Goal: Task Accomplishment & Management: Manage account settings

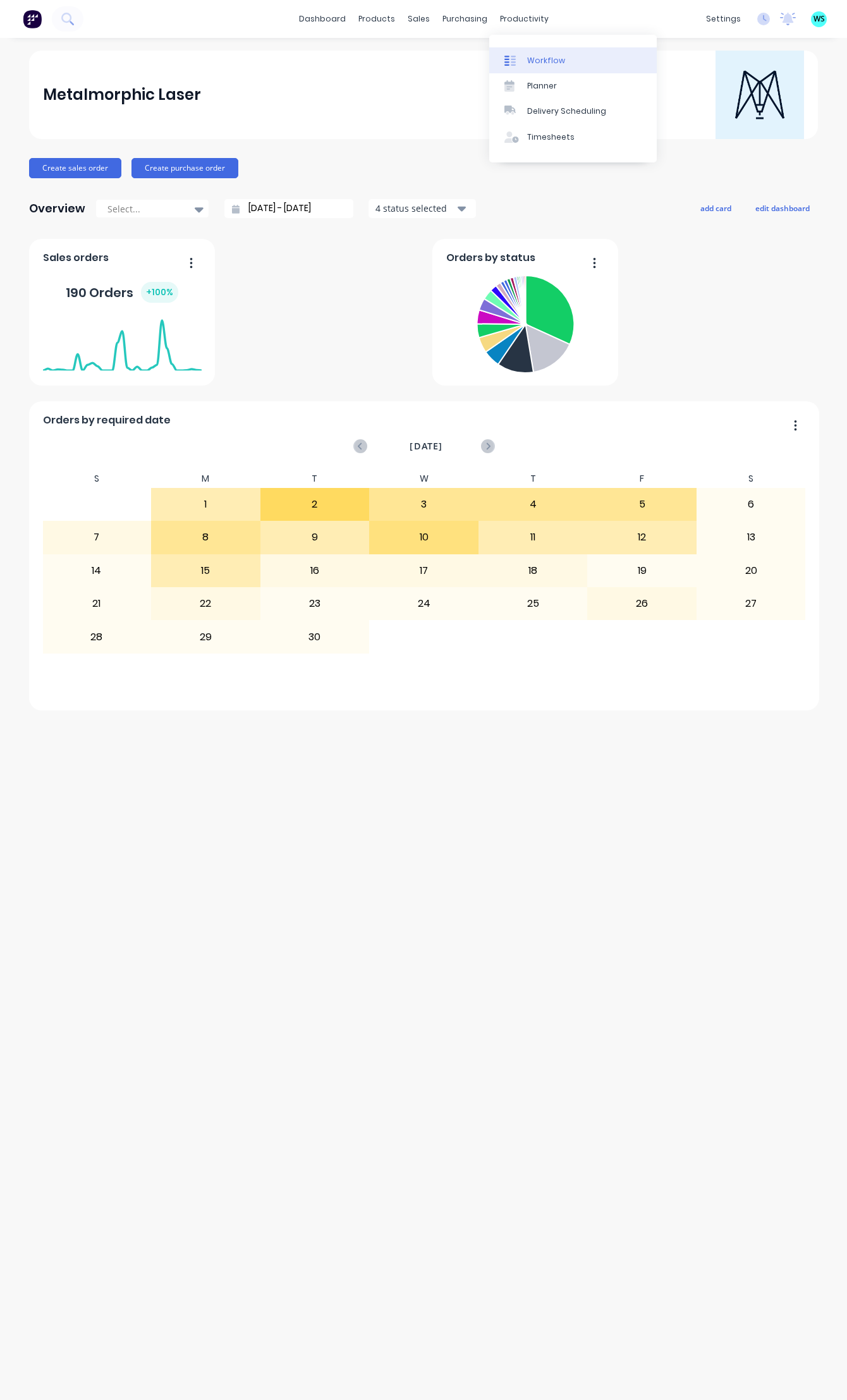
click at [540, 65] on div "Workflow" at bounding box center [546, 61] width 38 height 12
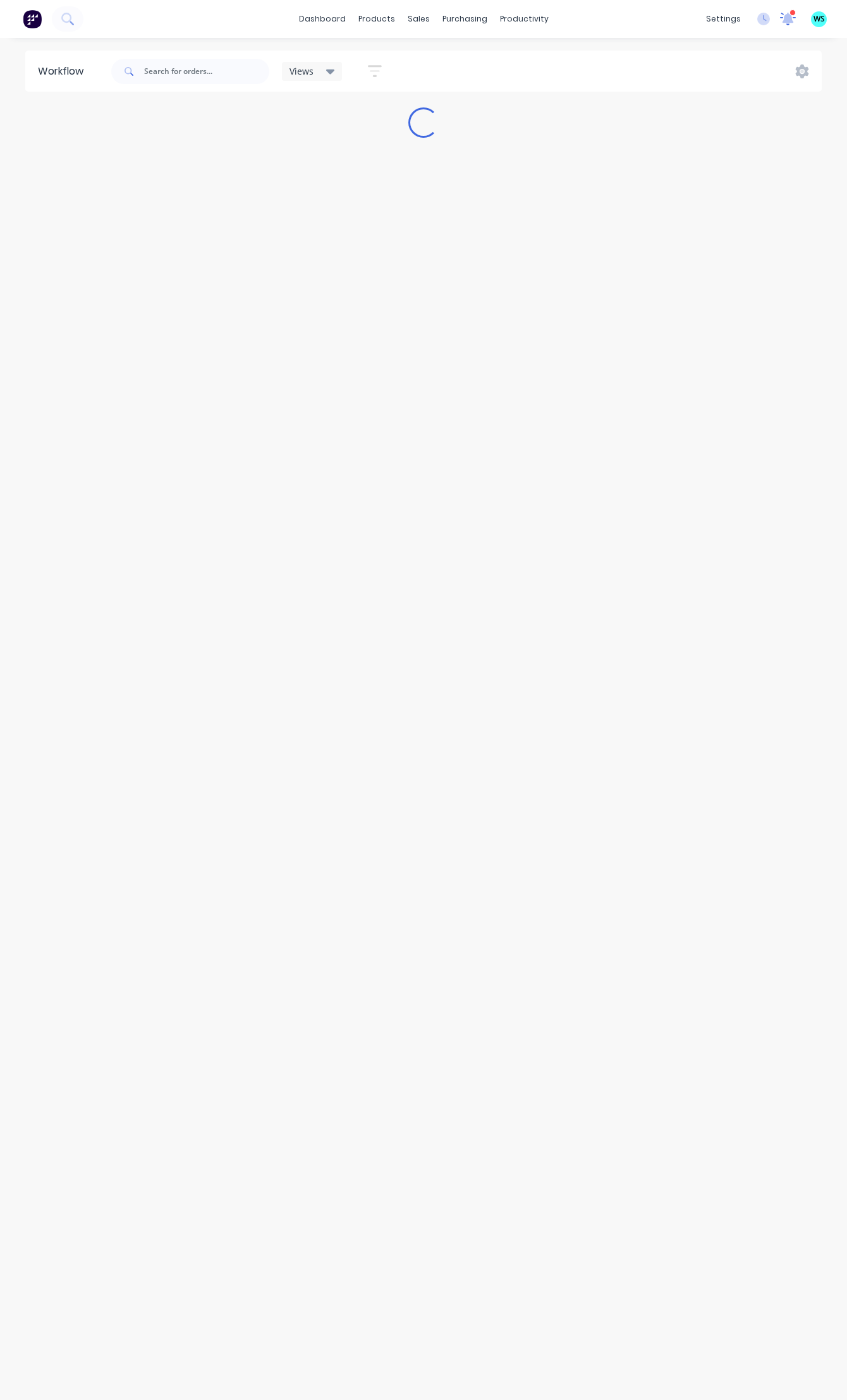
click at [784, 23] on icon at bounding box center [788, 18] width 16 height 12
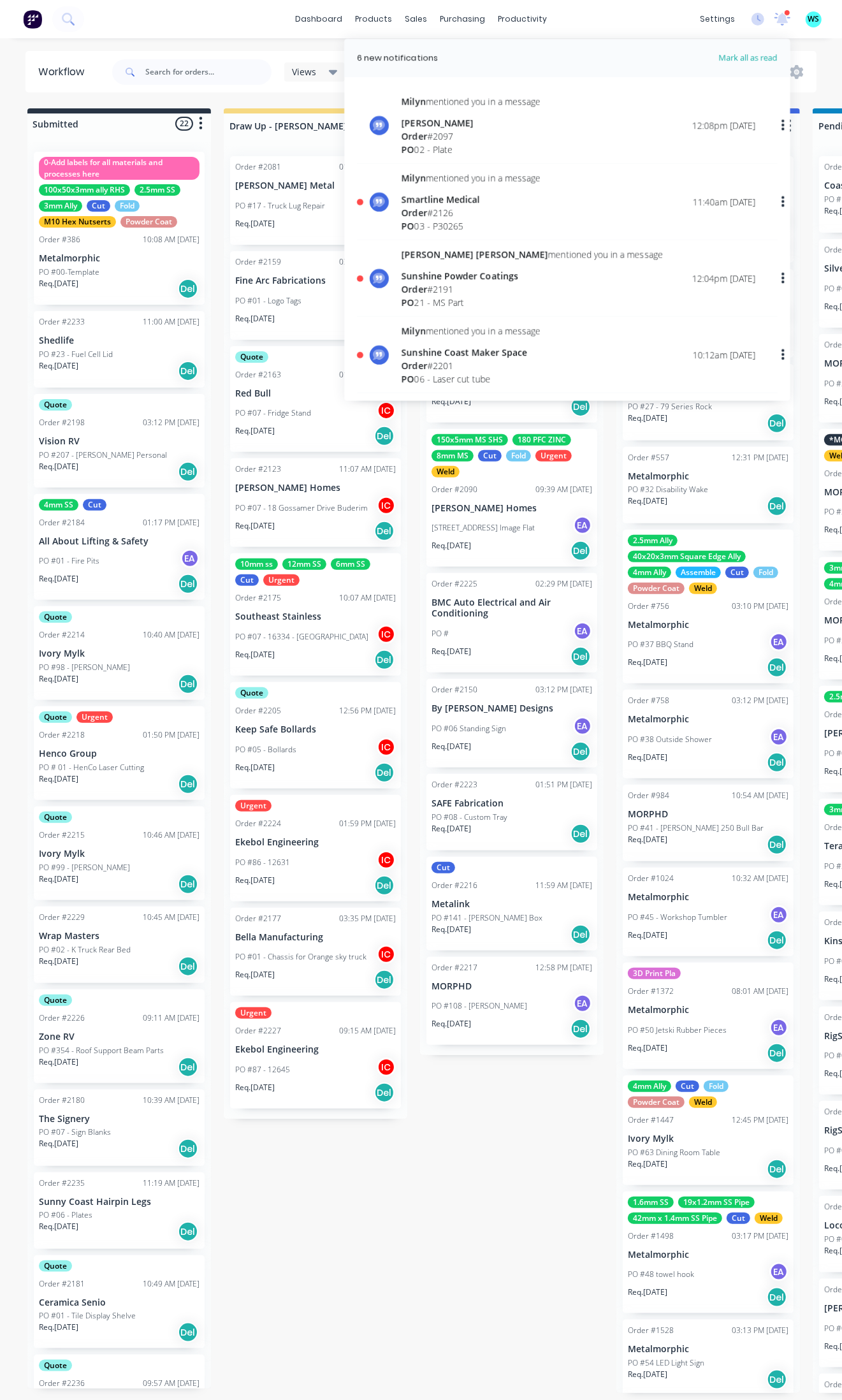
click at [746, 58] on span "Mark all as read" at bounding box center [725, 58] width 105 height 13
click at [784, 14] on icon at bounding box center [782, 18] width 12 height 12
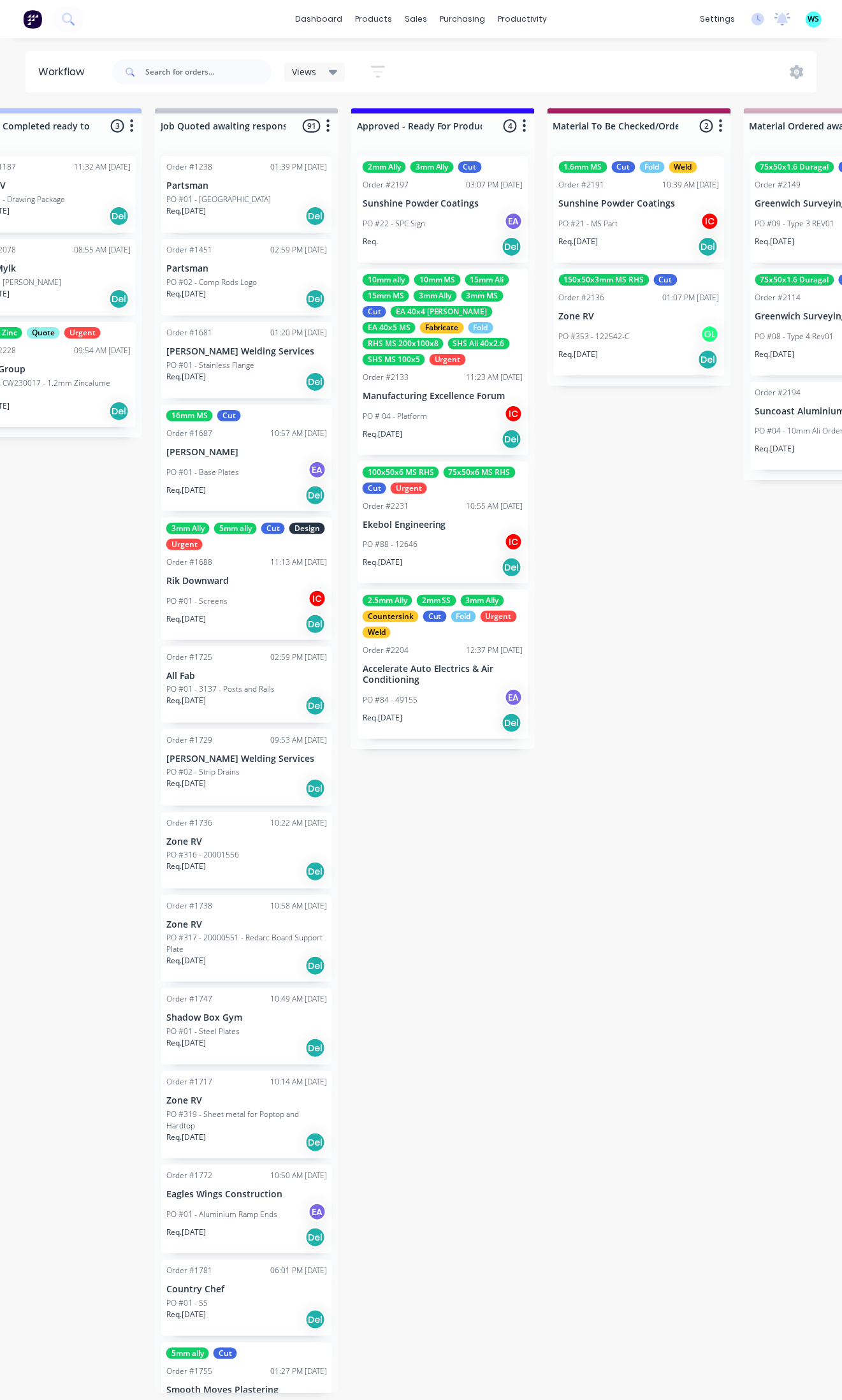
scroll to position [4, 1275]
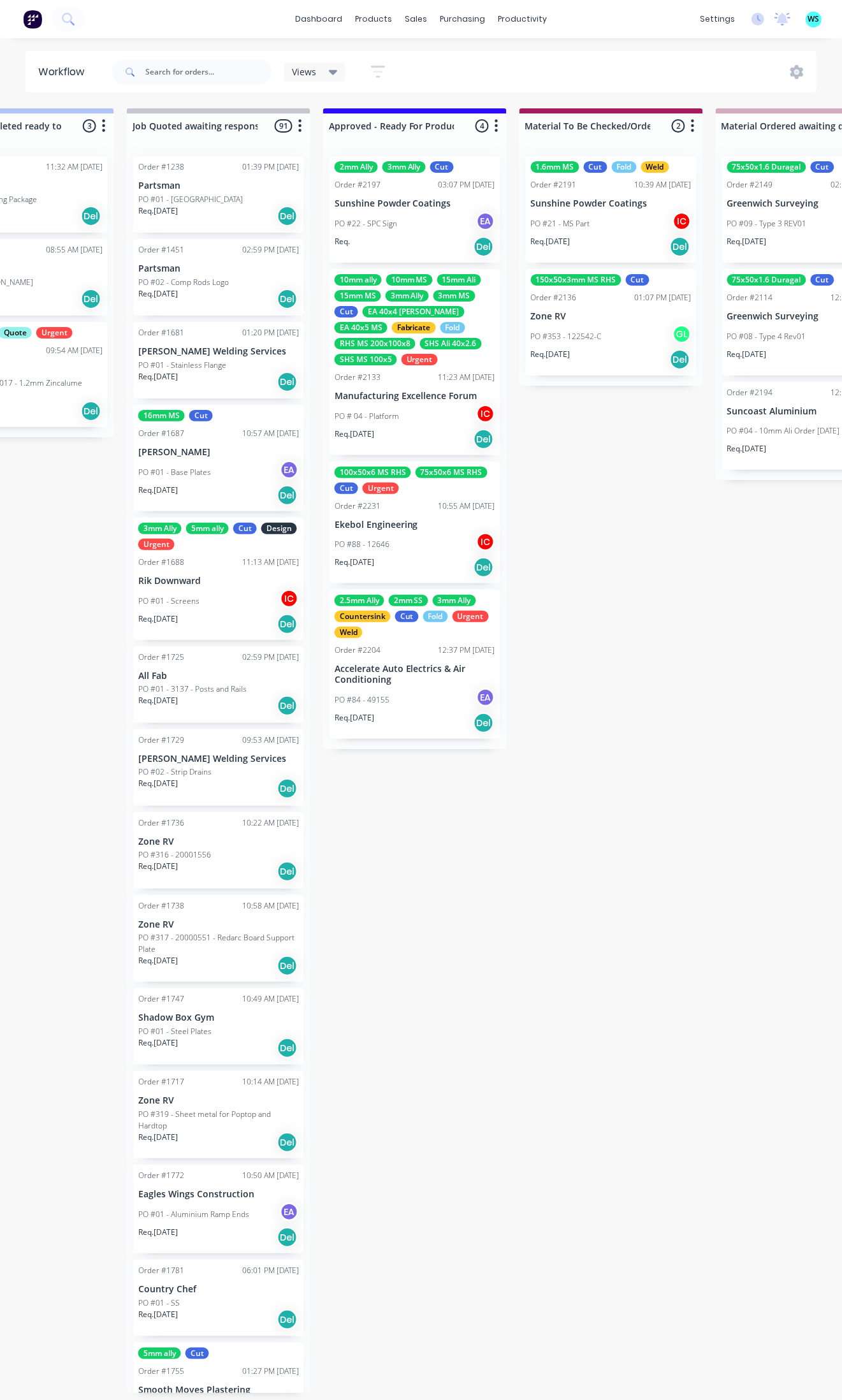
click at [408, 693] on div "PO #84 - 49155 EA" at bounding box center [415, 700] width 161 height 24
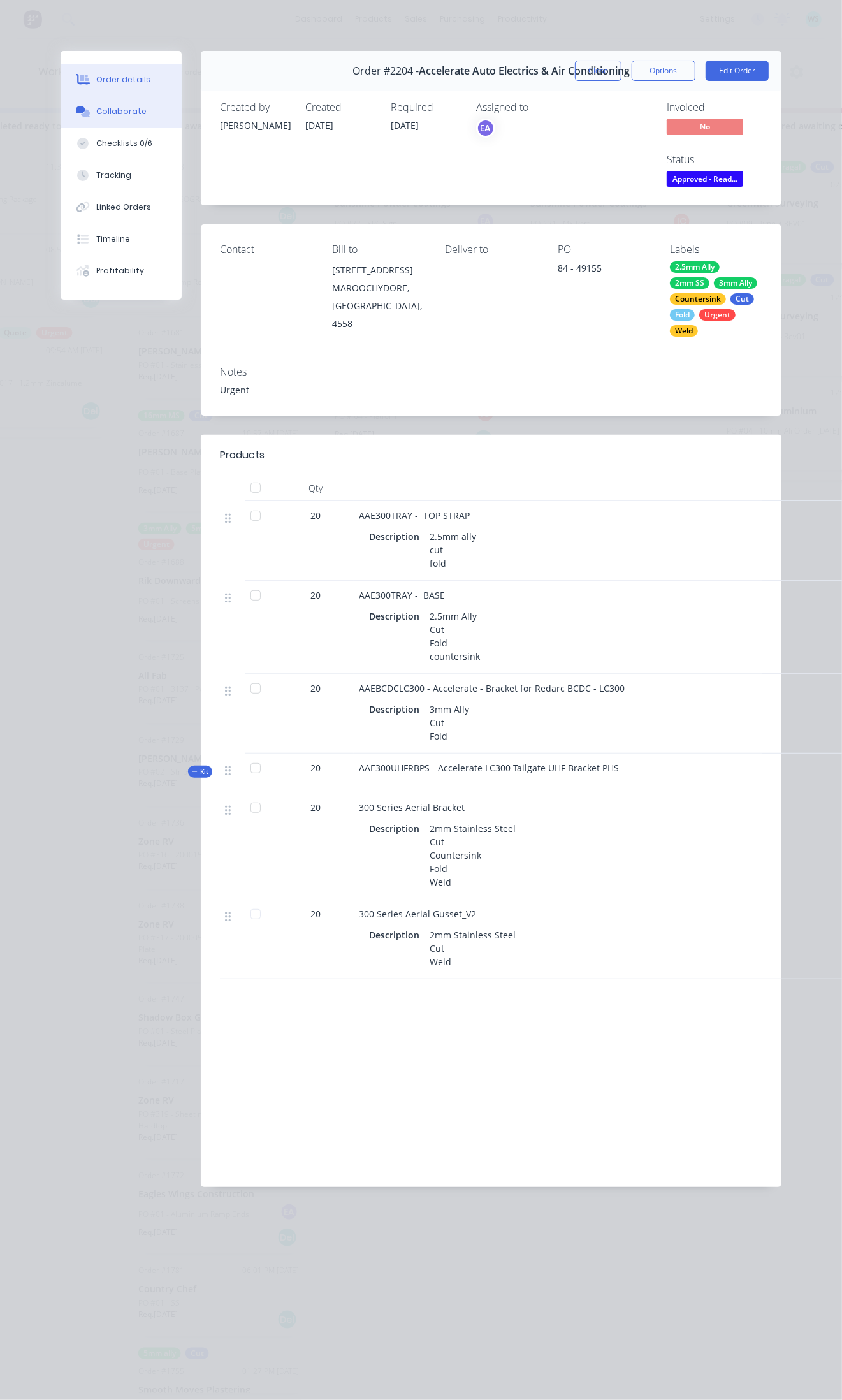
click at [131, 111] on div "Collaborate" at bounding box center [122, 112] width 50 height 12
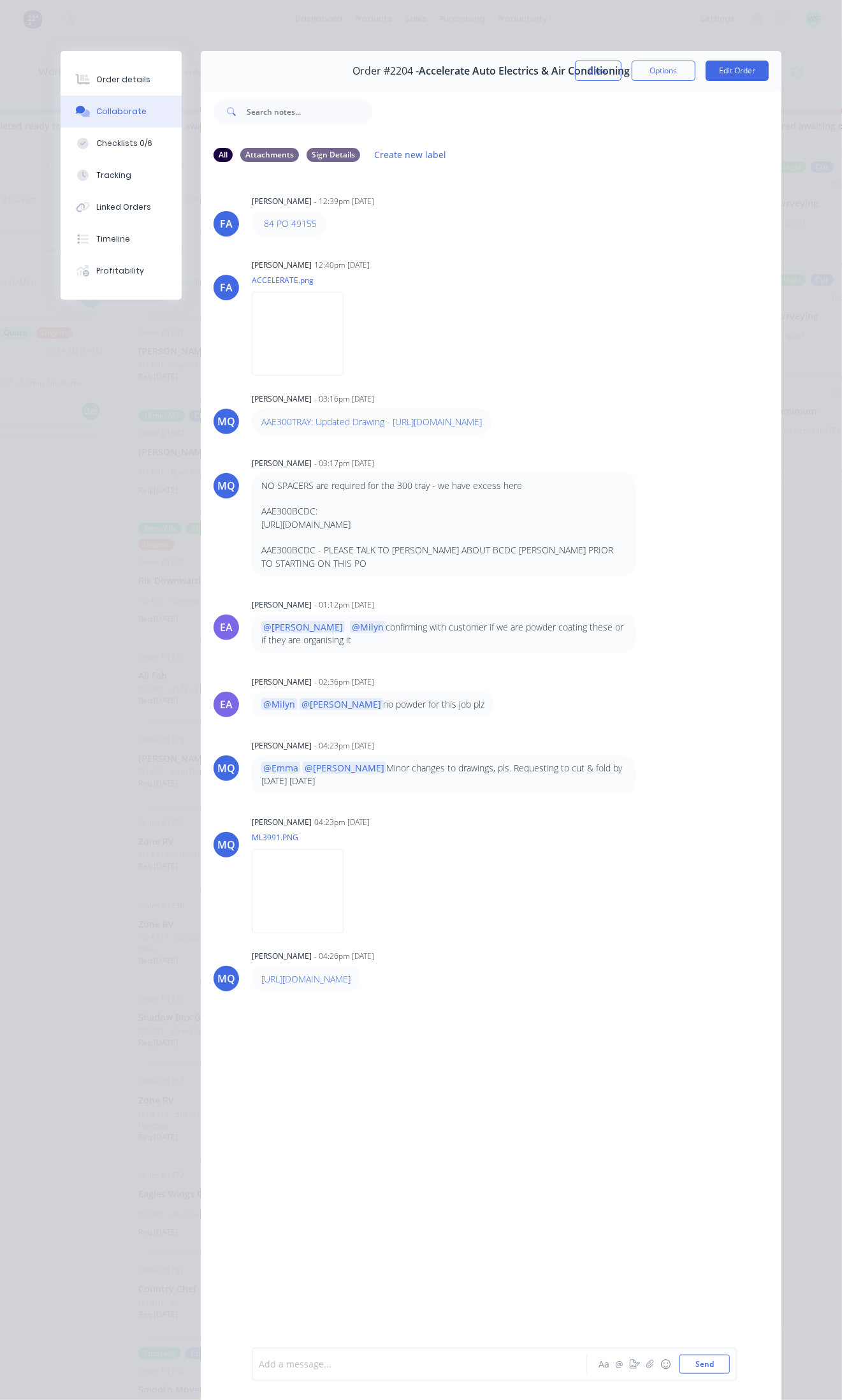
click at [310, 1362] on div at bounding box center [423, 1365] width 327 height 13
click at [125, 139] on div "Checklists 0/6" at bounding box center [125, 144] width 56 height 12
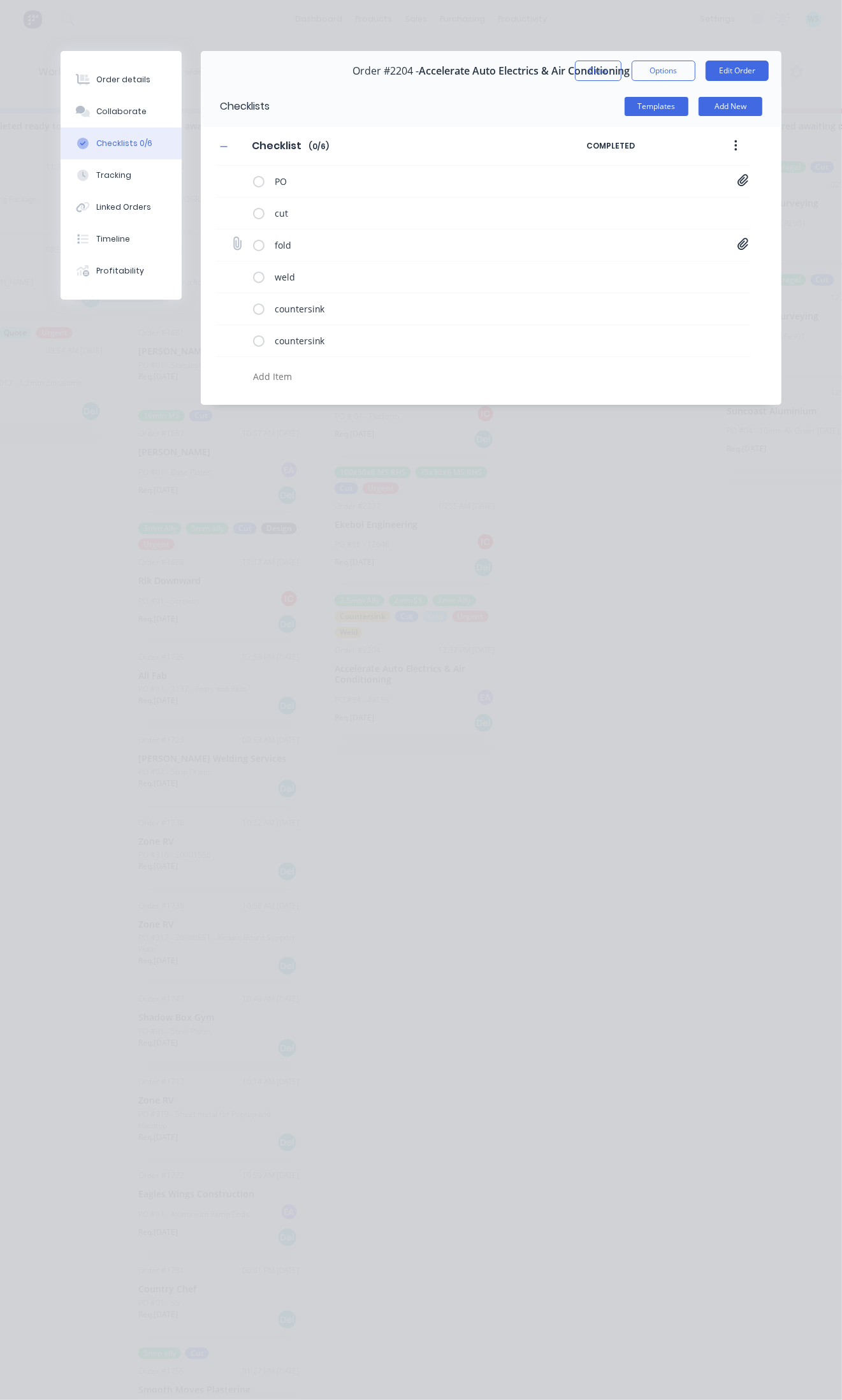
click at [746, 248] on icon at bounding box center [743, 243] width 12 height 13
click at [731, 293] on icon at bounding box center [732, 292] width 8 height 8
click at [234, 240] on icon at bounding box center [237, 244] width 16 height 16
click at [232, 237] on input "file" at bounding box center [232, 237] width 0 height 0
type input "C:\fakepath\AAE300BCDC - ALPHACOMPAT V3 - 2025 COMPATIBLE.pdf"
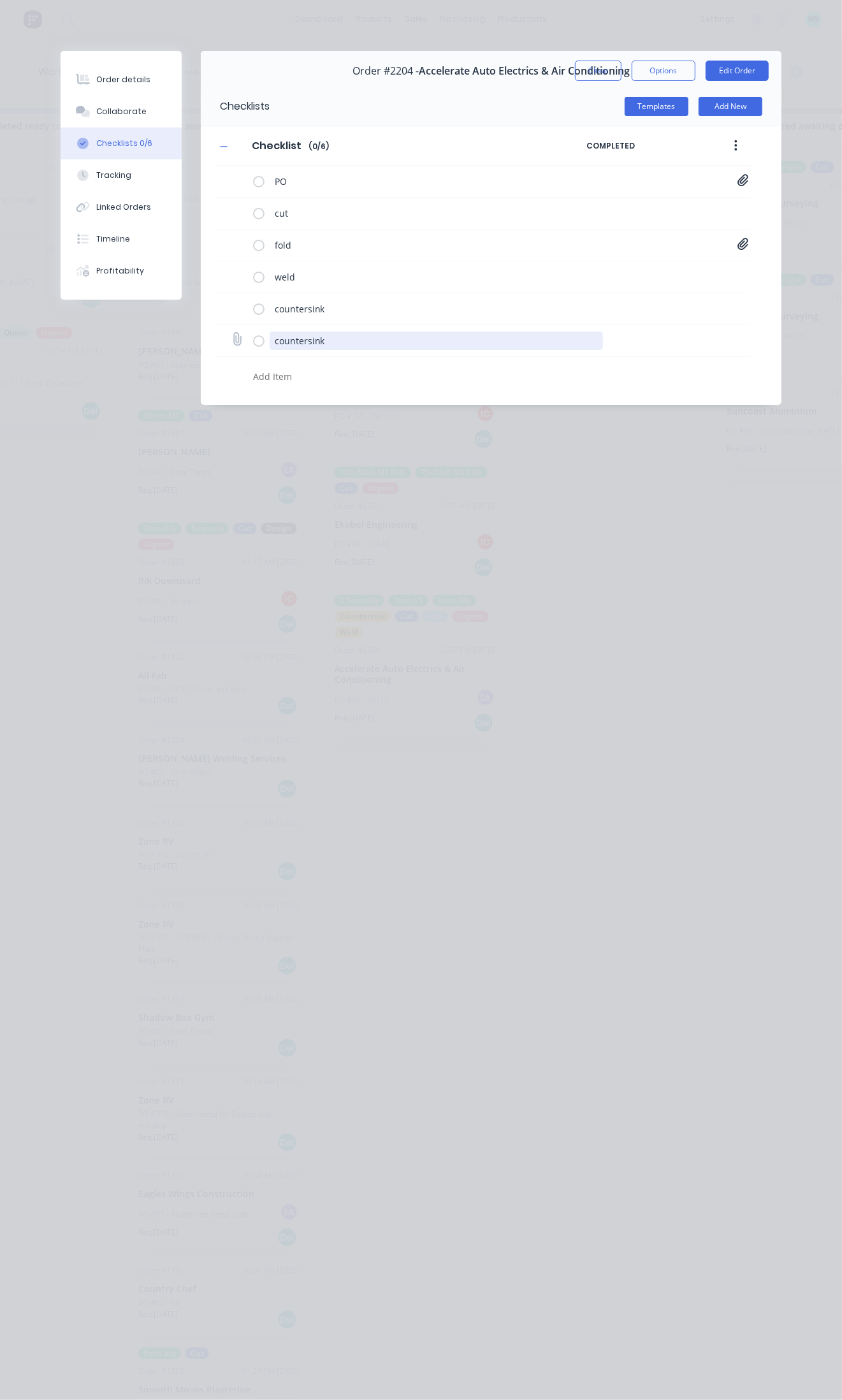
click at [314, 339] on textarea "countersink" at bounding box center [436, 341] width 334 height 18
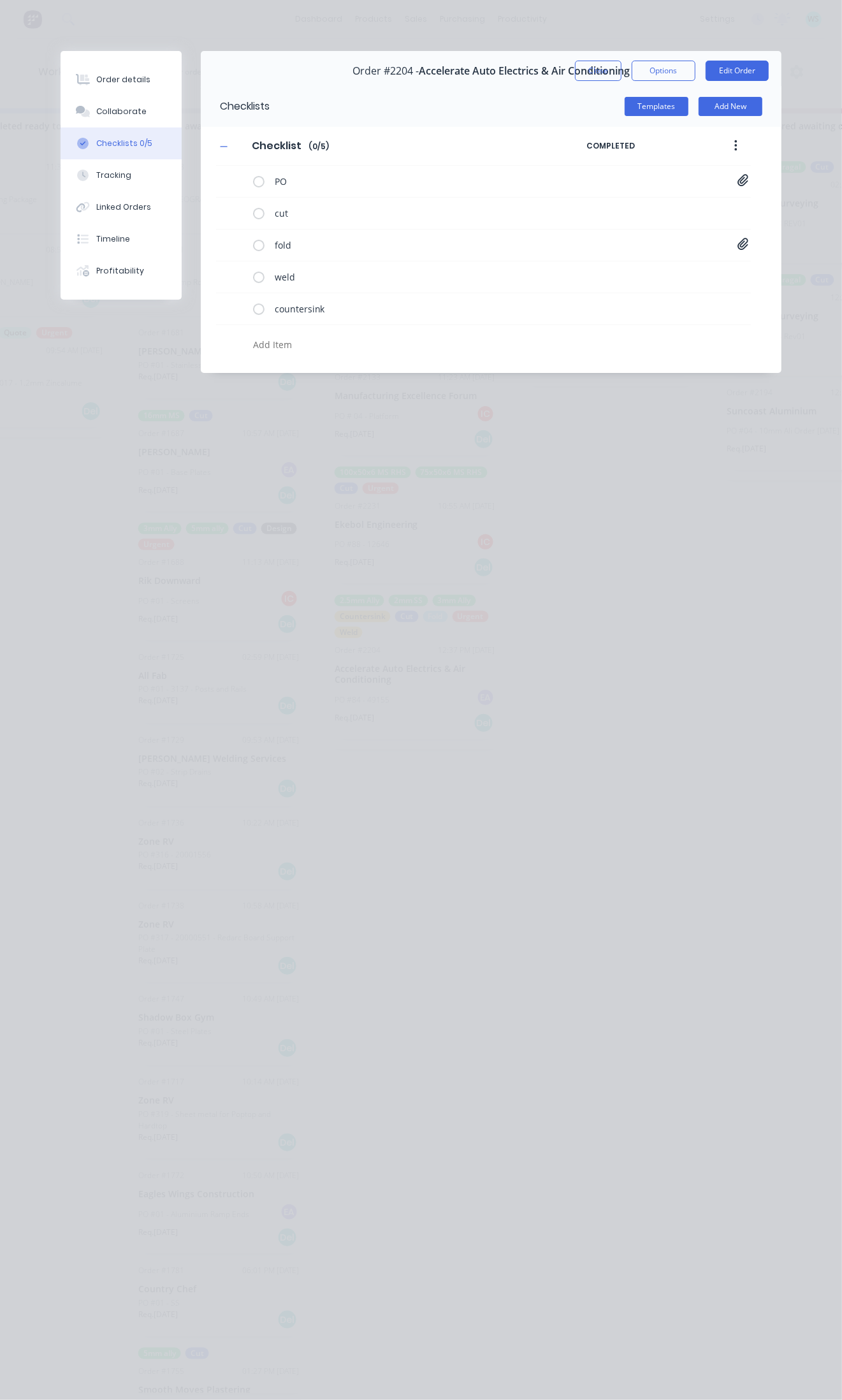
click at [330, 431] on div "Order details Collaborate Checklists 0/5 Tracking Linked Orders Timeline Profit…" at bounding box center [421, 700] width 842 height 1400
click at [131, 81] on div "Order details" at bounding box center [123, 80] width 54 height 12
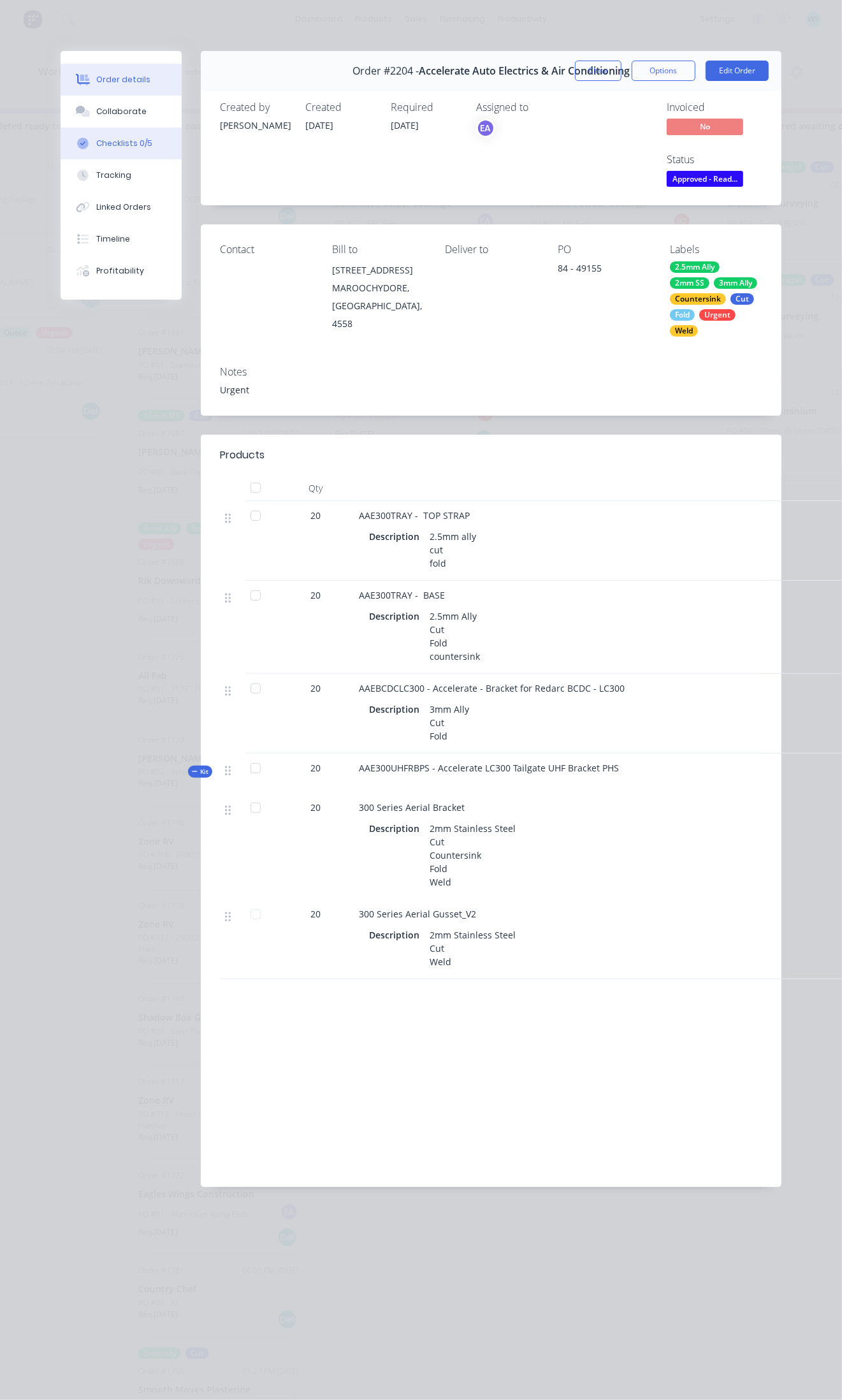
click at [116, 144] on div "Checklists 0/5" at bounding box center [125, 144] width 56 height 12
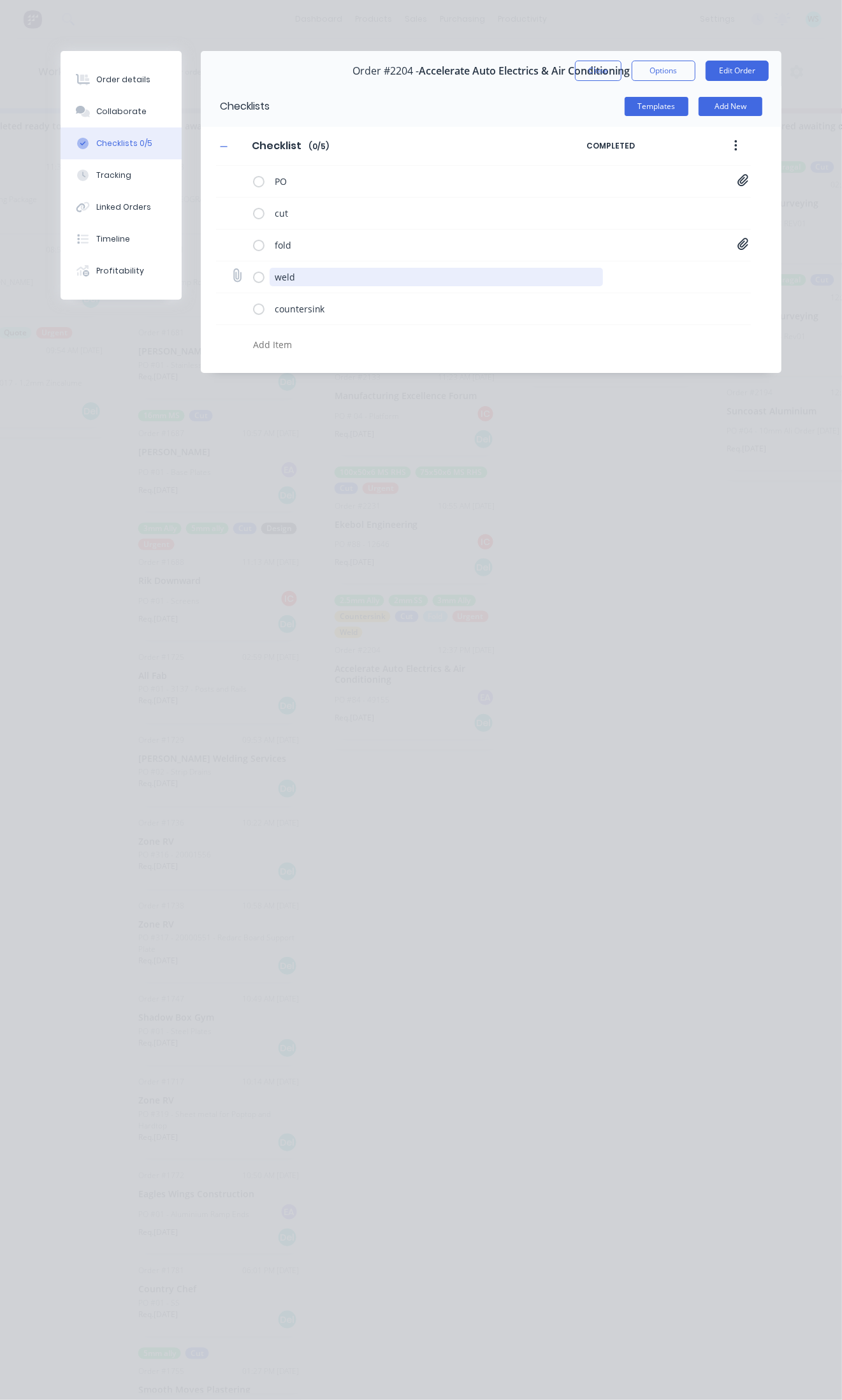
click at [279, 276] on textarea "weld" at bounding box center [436, 276] width 334 height 18
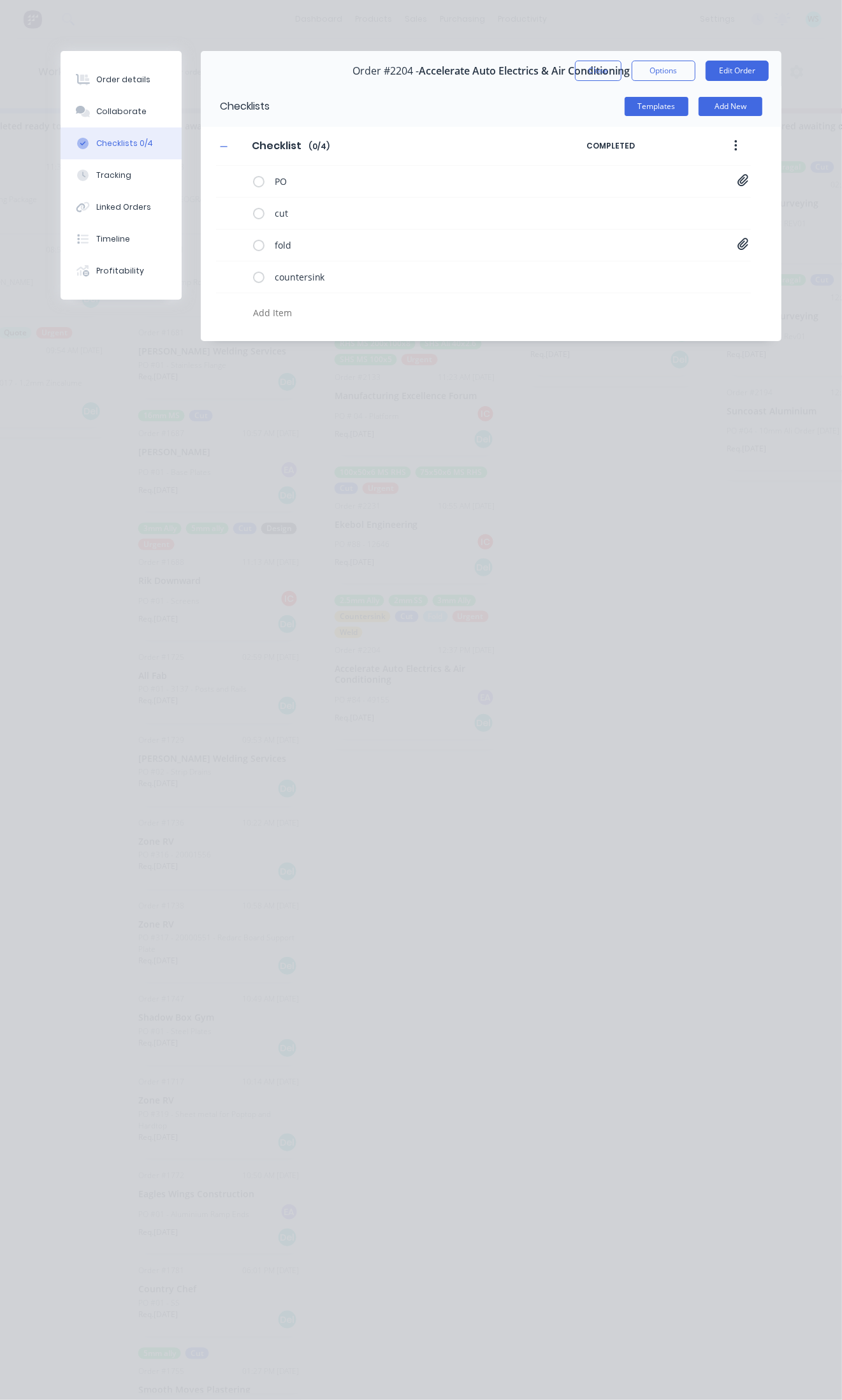
click at [299, 311] on textarea at bounding box center [409, 313] width 324 height 18
type textarea "weld"
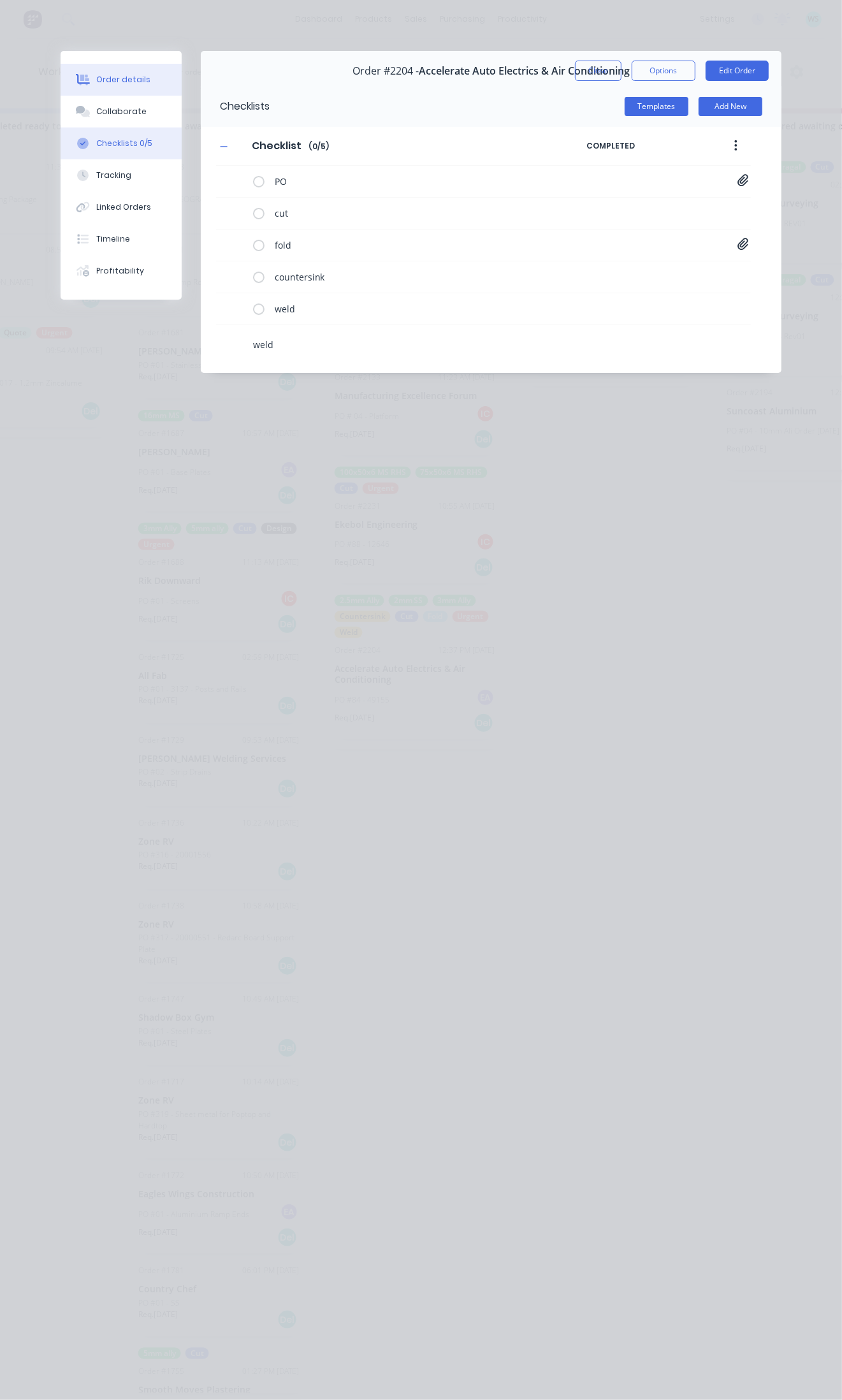
click at [111, 70] on button "Order details" at bounding box center [121, 79] width 121 height 32
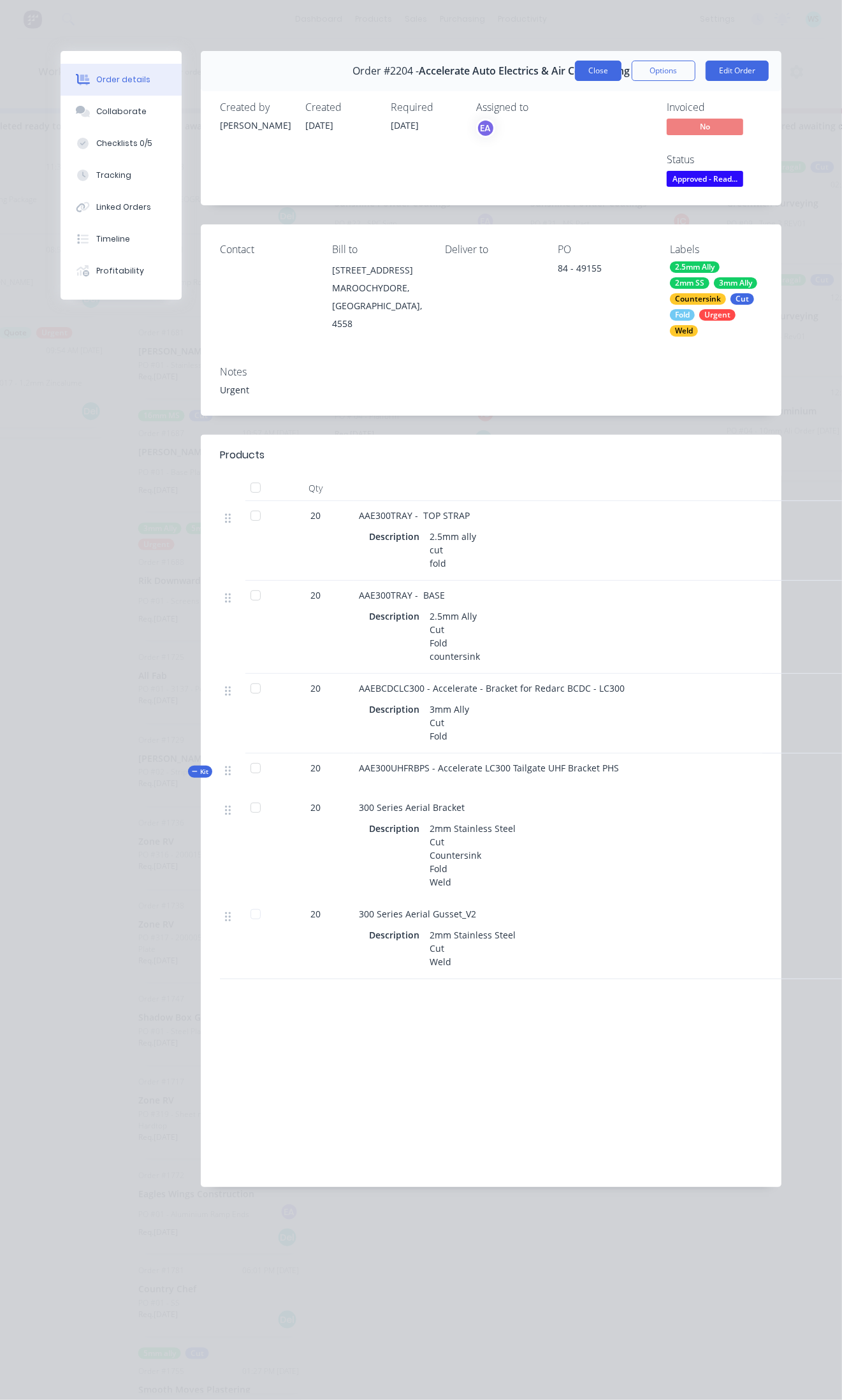
click at [599, 73] on button "Close" at bounding box center [598, 71] width 46 height 21
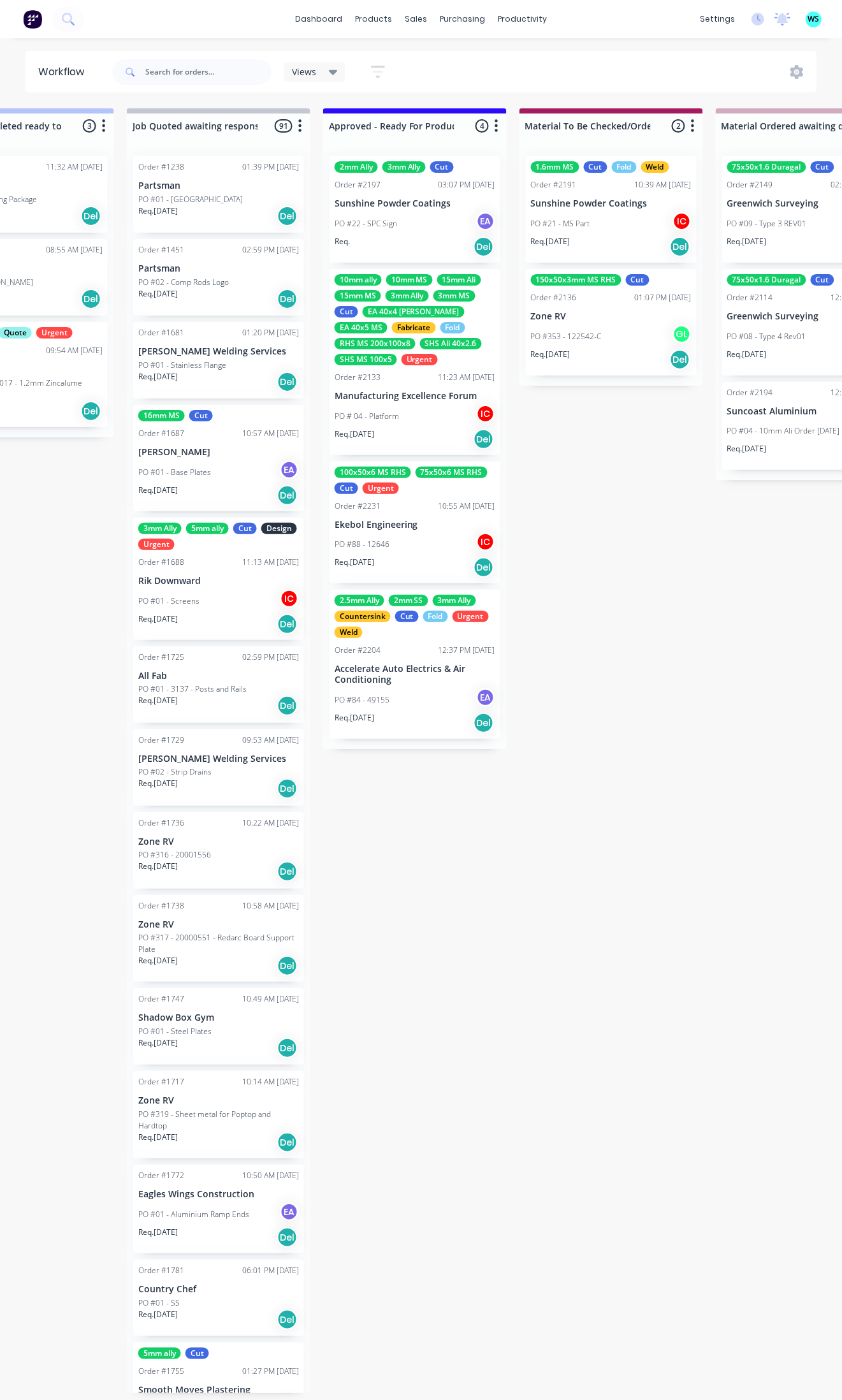
click at [406, 540] on div "PO #88 - 12646 IC" at bounding box center [415, 544] width 161 height 24
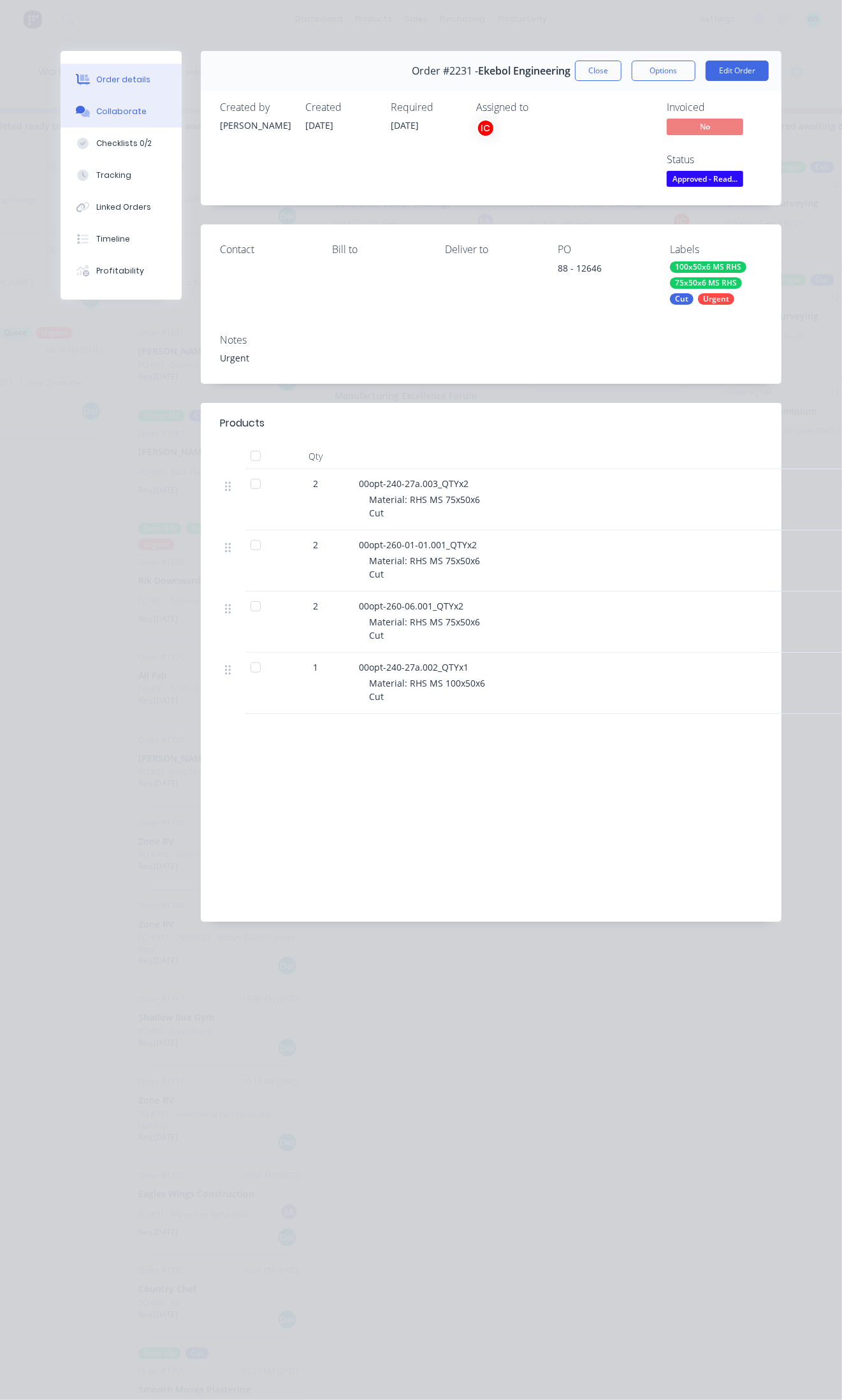
click at [134, 109] on div "Collaborate" at bounding box center [122, 112] width 50 height 12
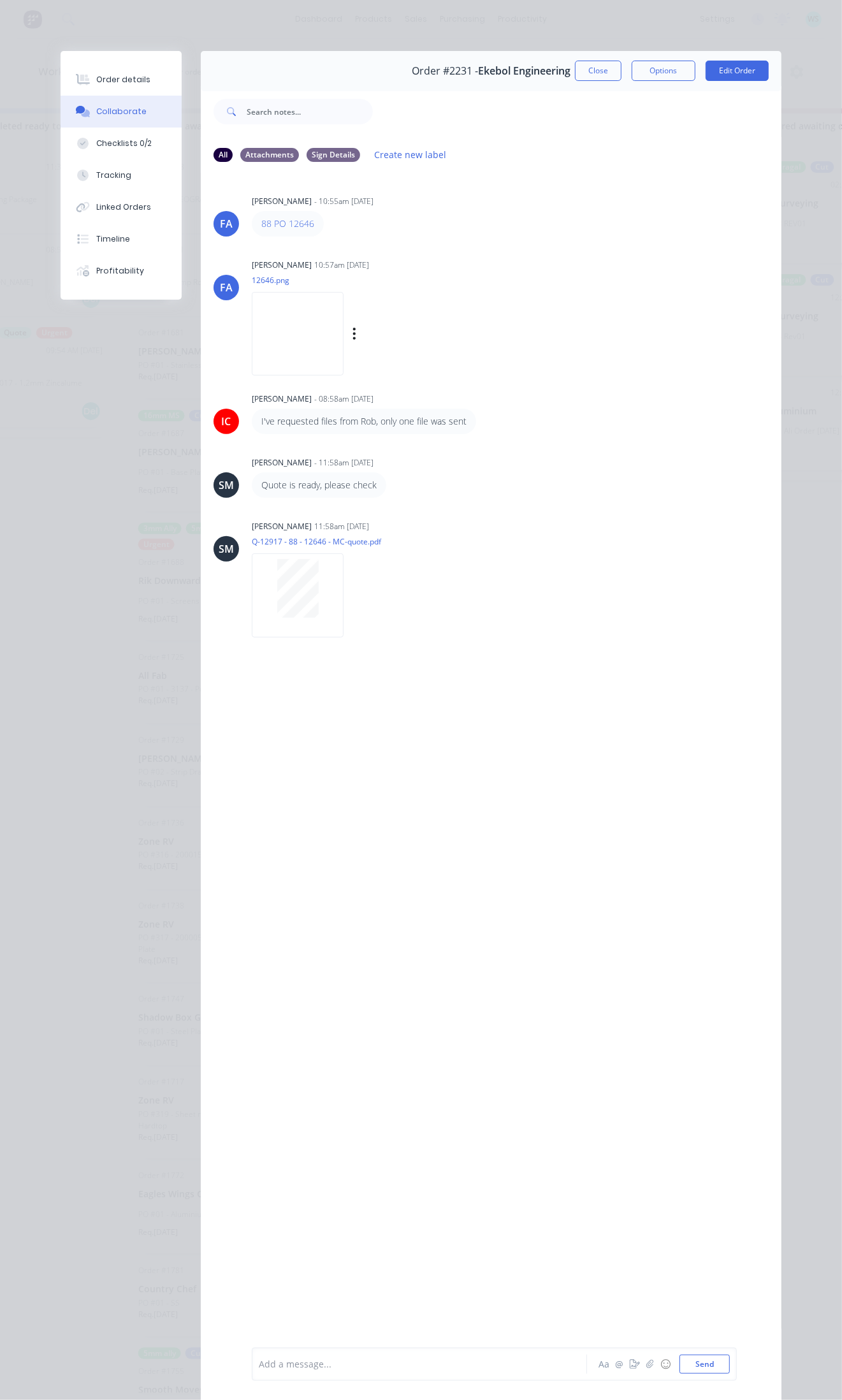
click at [311, 321] on img at bounding box center [298, 333] width 91 height 83
click at [112, 138] on div "Checklists 0/2" at bounding box center [124, 144] width 55 height 12
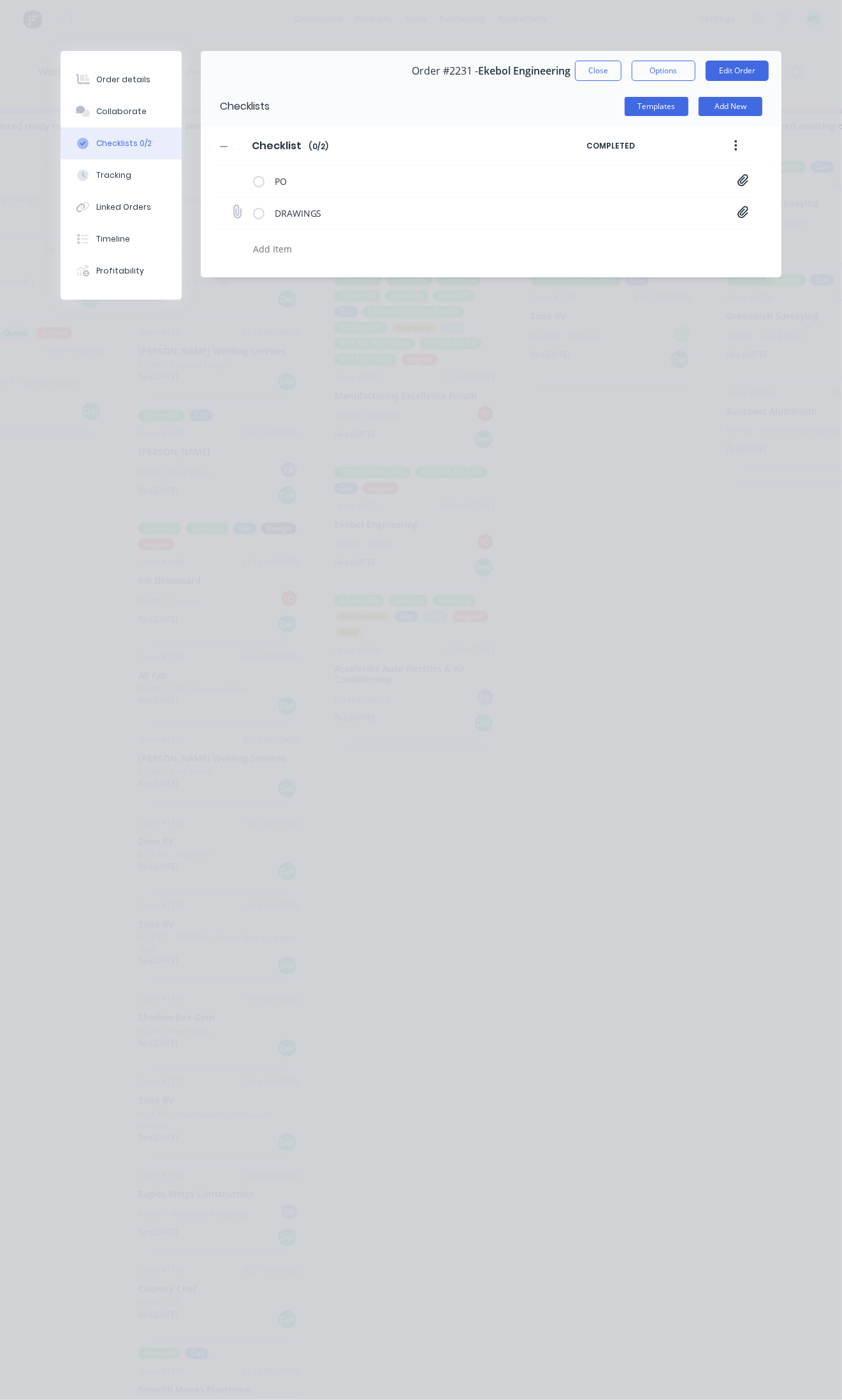
click at [741, 212] on icon at bounding box center [743, 212] width 12 height 13
click at [741, 177] on icon at bounding box center [742, 180] width 11 height 12
click at [730, 262] on div "Checklists Templates Add New Checklist Checklist Enter Checklist name ( 0 / 2 )…" at bounding box center [491, 181] width 581 height 191
click at [746, 215] on icon at bounding box center [743, 212] width 12 height 13
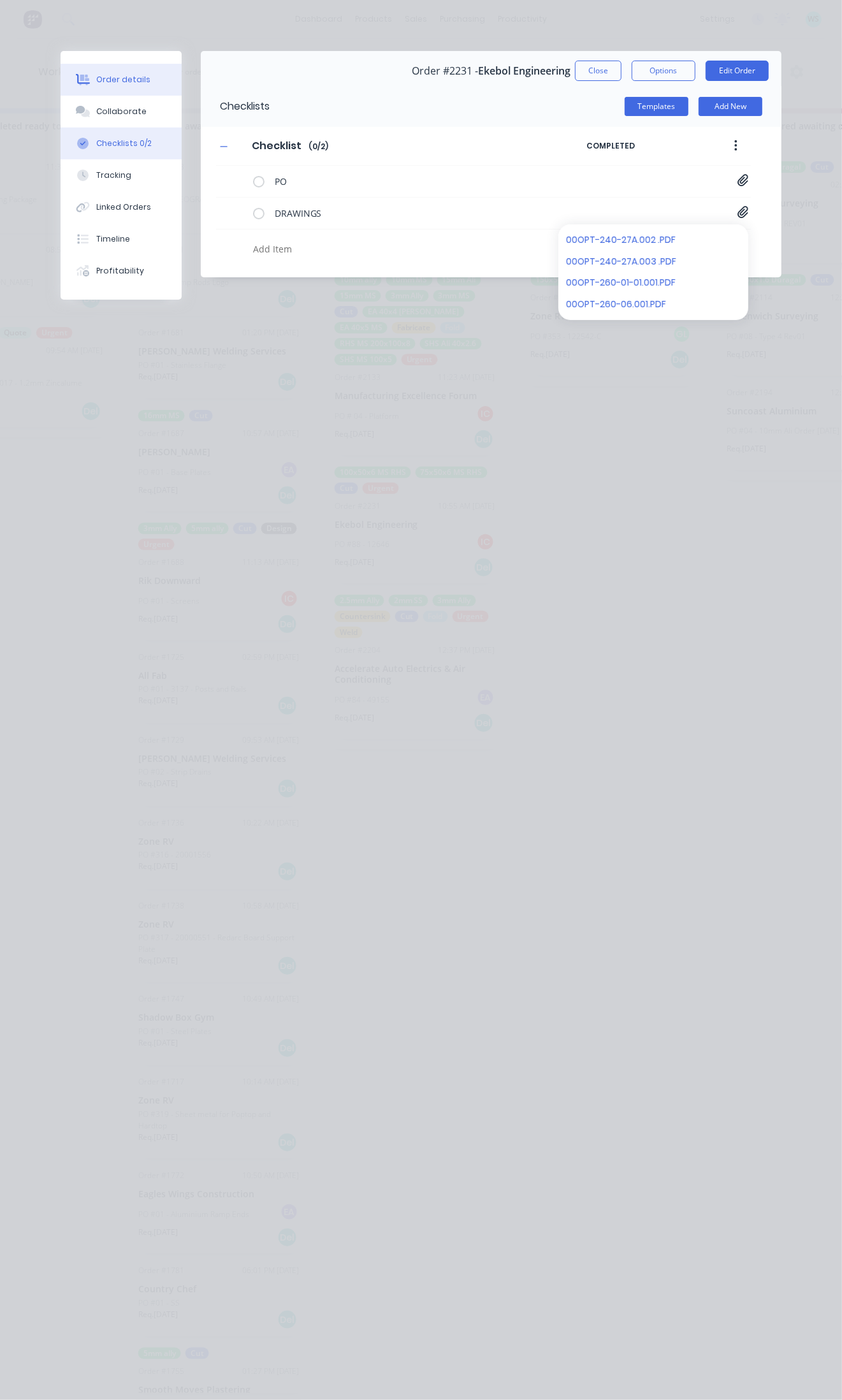
click at [125, 84] on div "Order details" at bounding box center [123, 80] width 54 height 12
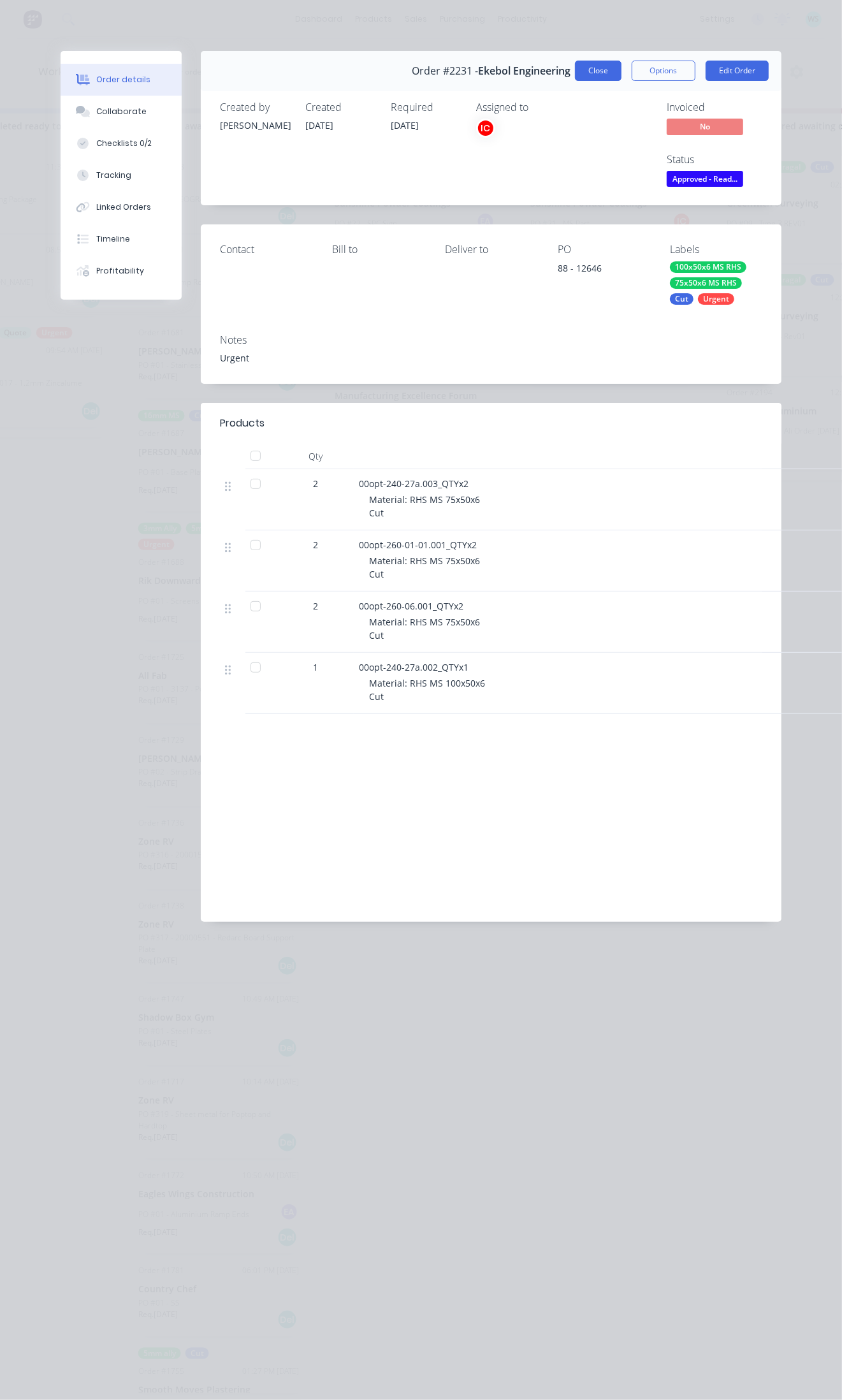
click at [587, 64] on button "Close" at bounding box center [598, 71] width 46 height 21
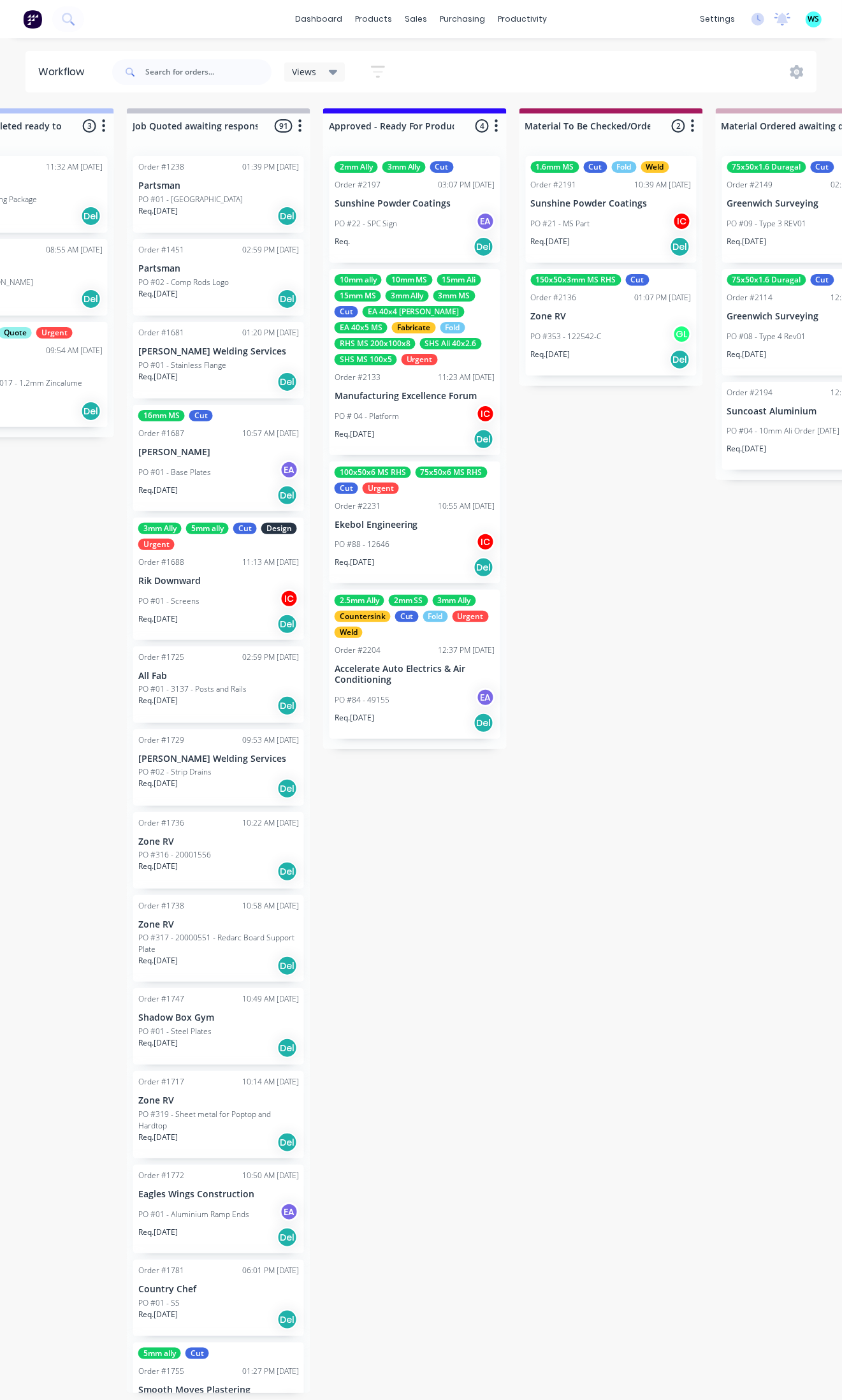
click at [419, 546] on div "PO #88 - 12646 IC" at bounding box center [415, 544] width 161 height 24
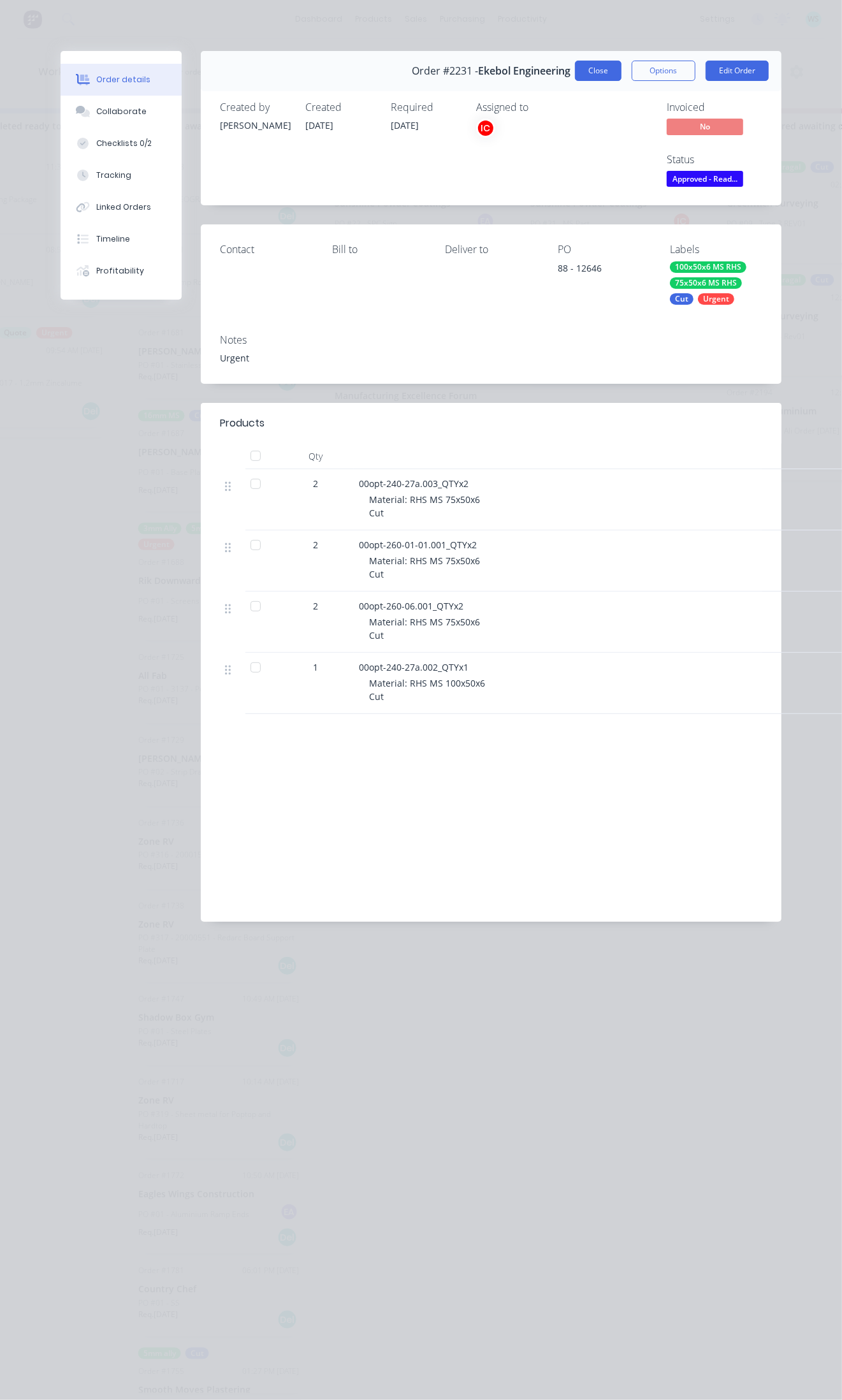
click at [587, 77] on button "Close" at bounding box center [598, 71] width 46 height 21
